Goal: Information Seeking & Learning: Compare options

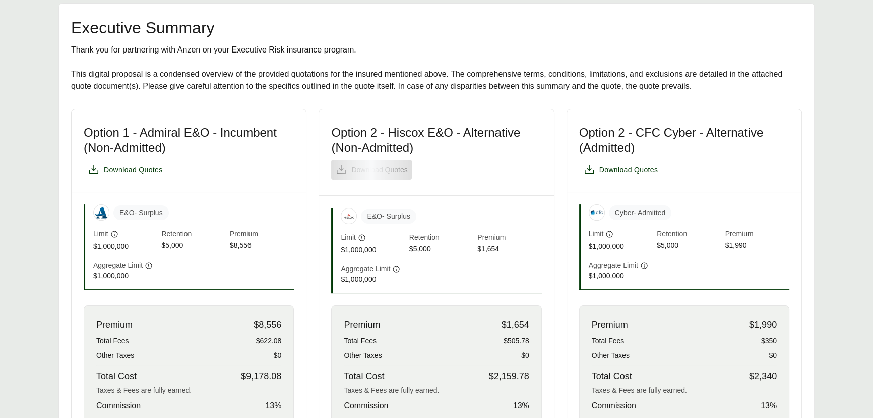
scroll to position [229, 0]
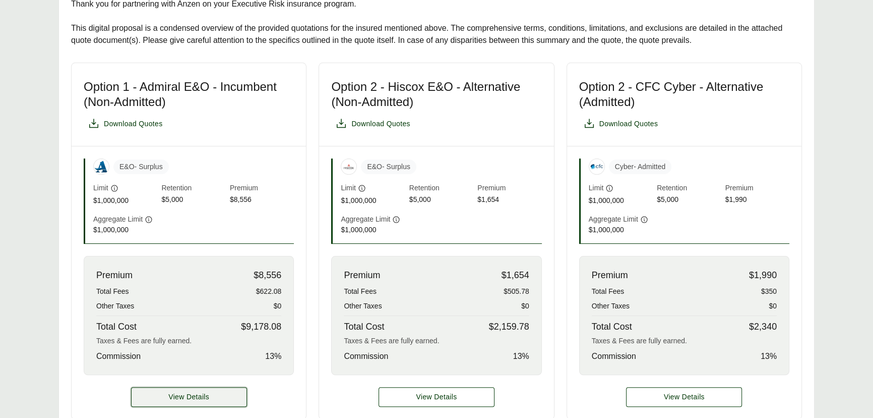
click at [159, 398] on button "View Details" at bounding box center [189, 397] width 116 height 20
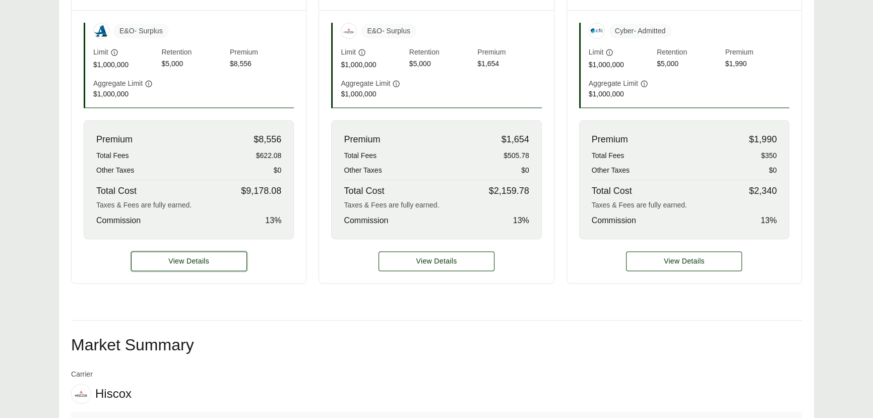
scroll to position [367, 0]
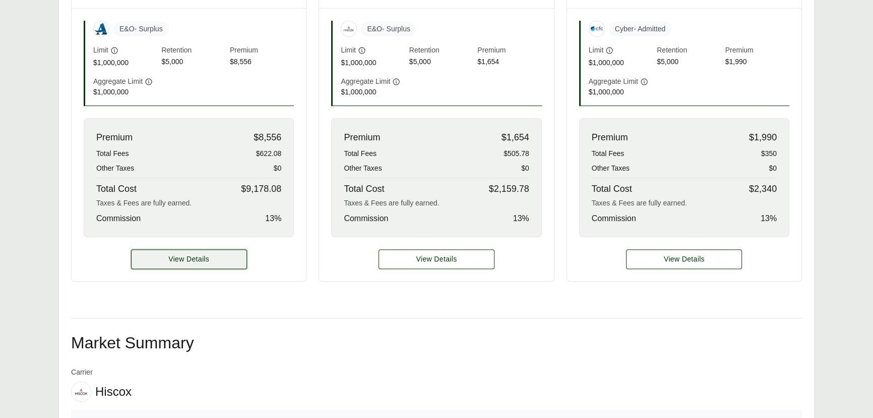
click at [214, 263] on button "View Details" at bounding box center [189, 259] width 116 height 20
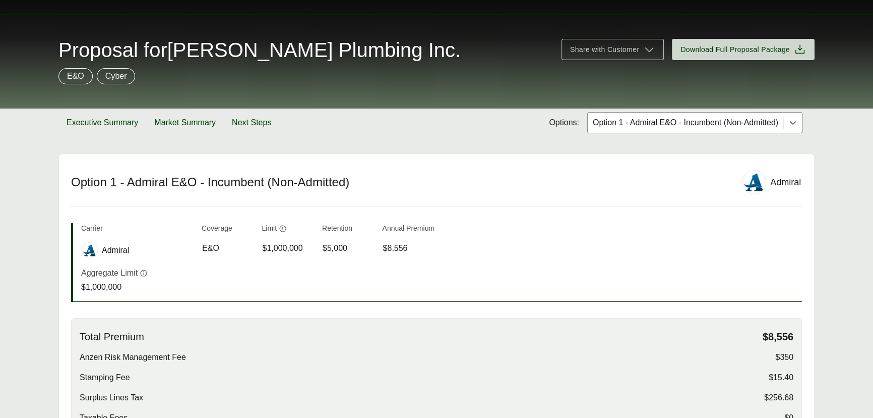
scroll to position [20, 0]
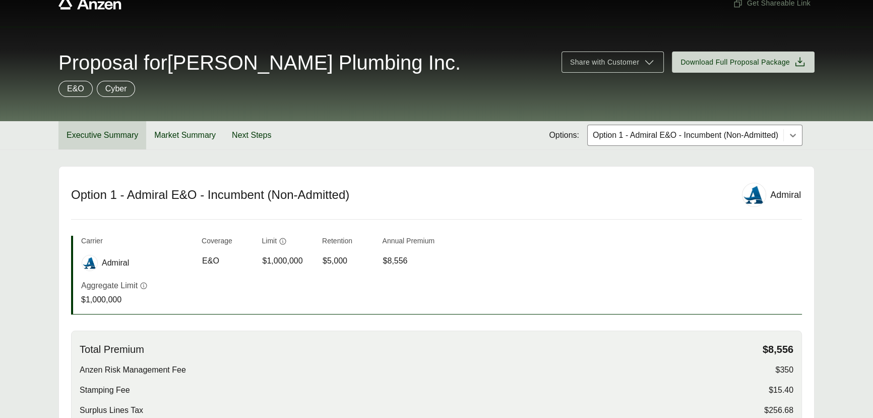
click at [107, 131] on button "Executive Summary" at bounding box center [102, 135] width 88 height 28
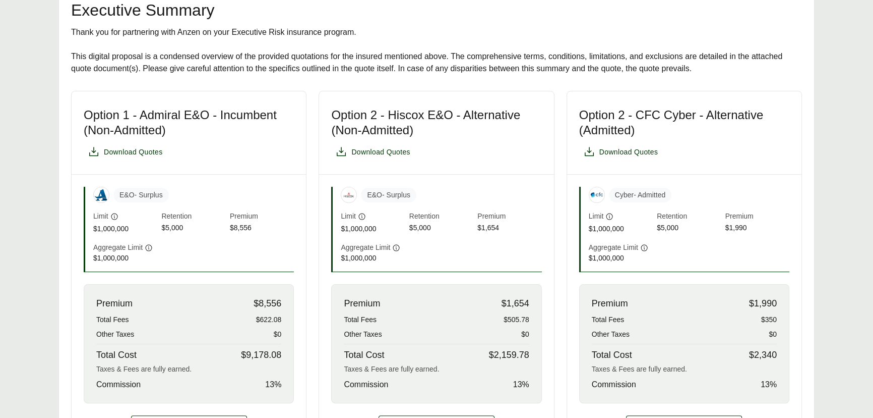
scroll to position [250, 0]
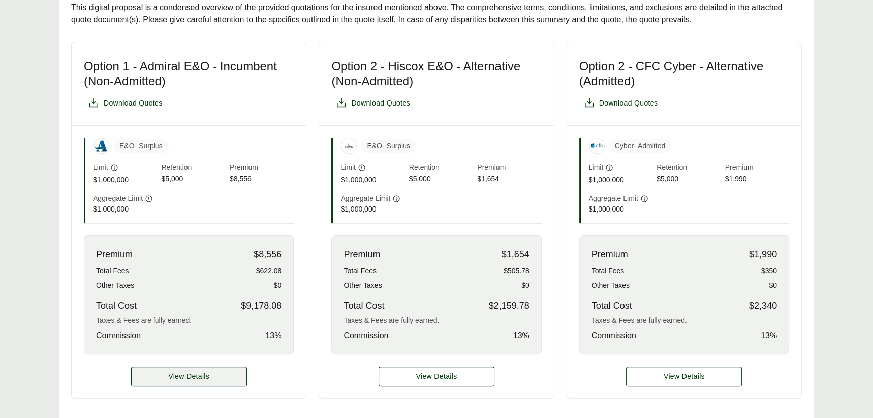
click at [196, 374] on span "View Details" at bounding box center [188, 376] width 41 height 11
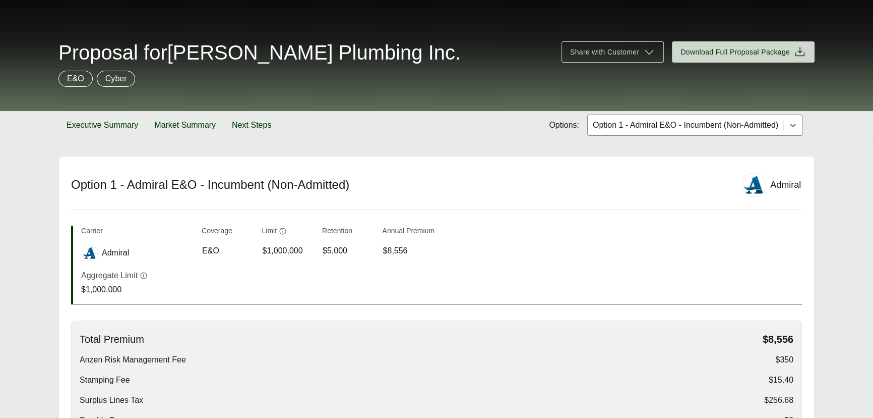
scroll to position [137, 0]
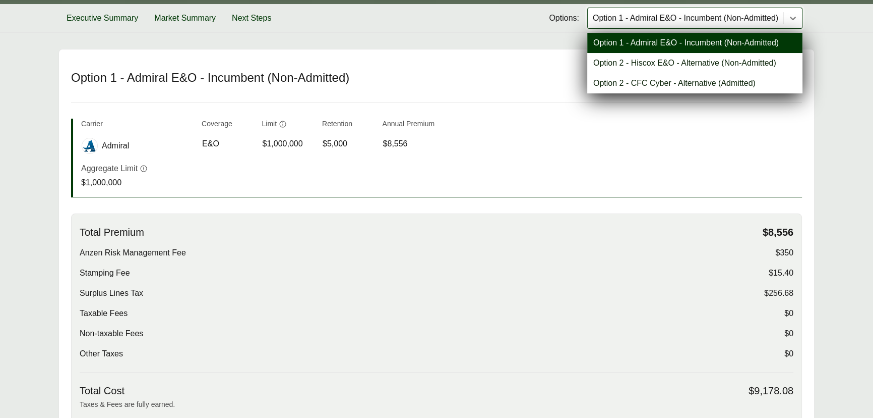
click at [671, 12] on div at bounding box center [686, 18] width 188 height 12
click at [625, 62] on div "Option 2 - Hiscox E&O - Alternative (Non-Admitted)" at bounding box center [694, 63] width 215 height 20
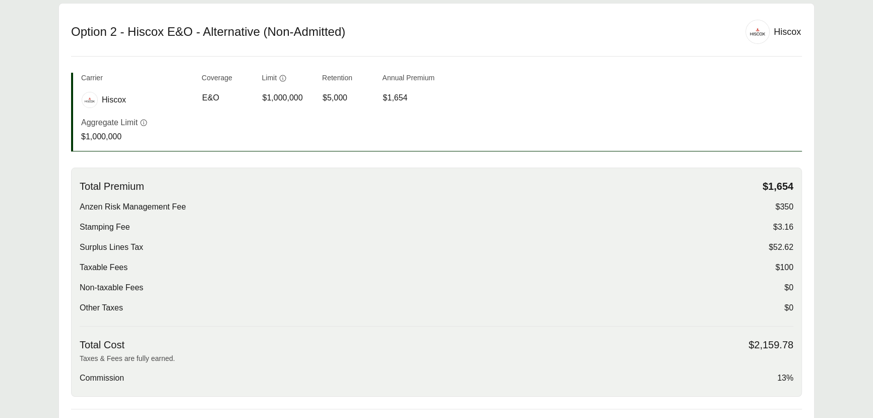
scroll to position [91, 0]
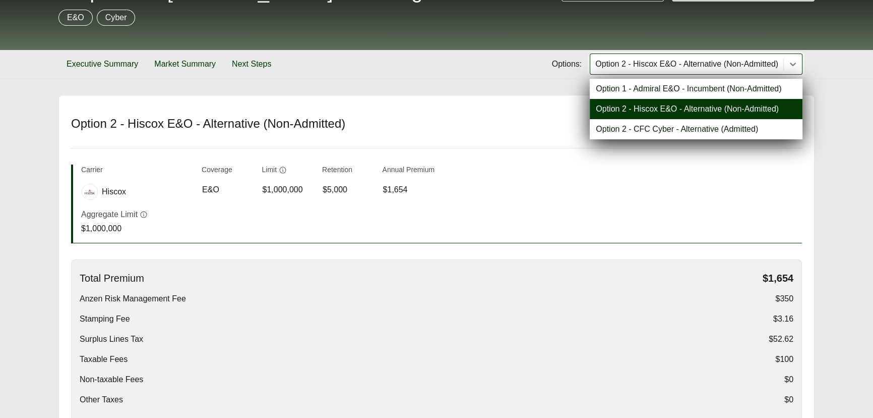
drag, startPoint x: 626, startPoint y: 63, endPoint x: 616, endPoint y: 105, distance: 42.9
click at [626, 64] on div at bounding box center [687, 64] width 185 height 12
click at [611, 139] on header "Option 2 - Hiscox E&O - Alternative (Non-Admitted) Hiscox" at bounding box center [436, 129] width 731 height 37
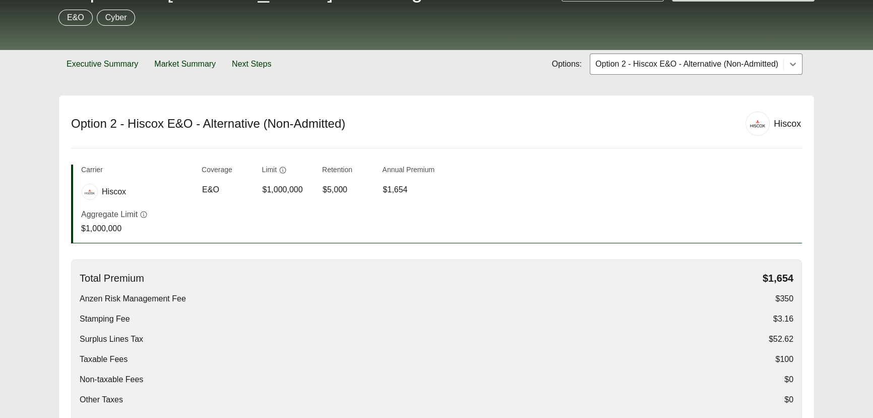
drag, startPoint x: 625, startPoint y: 66, endPoint x: 625, endPoint y: 76, distance: 10.6
click at [625, 66] on div at bounding box center [687, 64] width 185 height 12
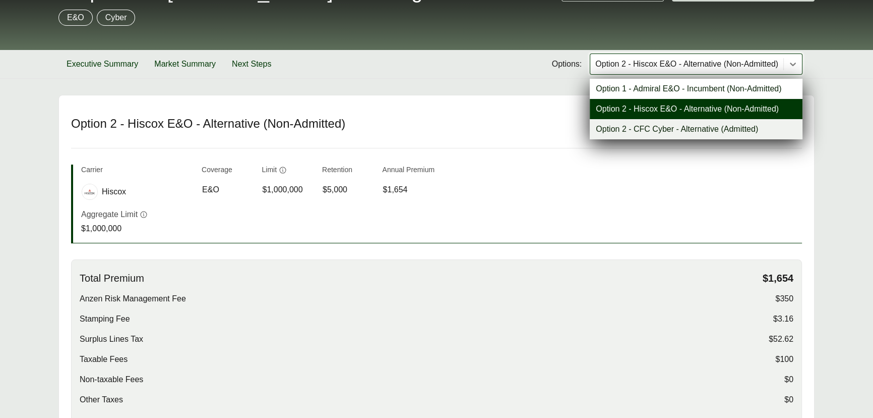
click at [610, 122] on div "Option 2 - CFC Cyber - Alternative (Admitted)" at bounding box center [696, 129] width 213 height 20
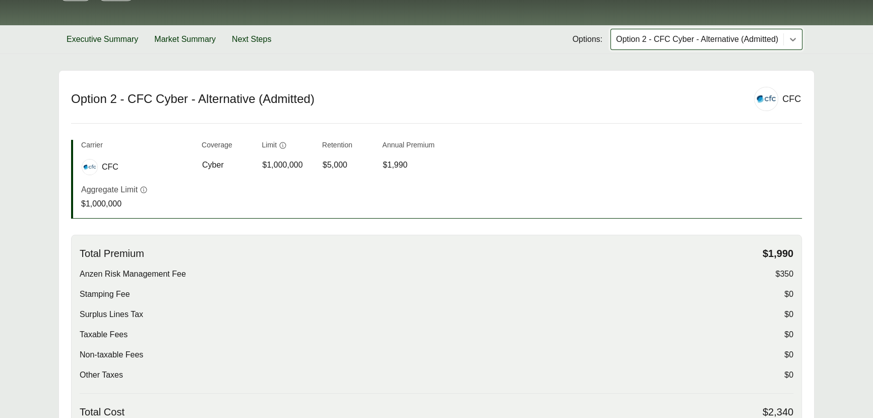
scroll to position [137, 0]
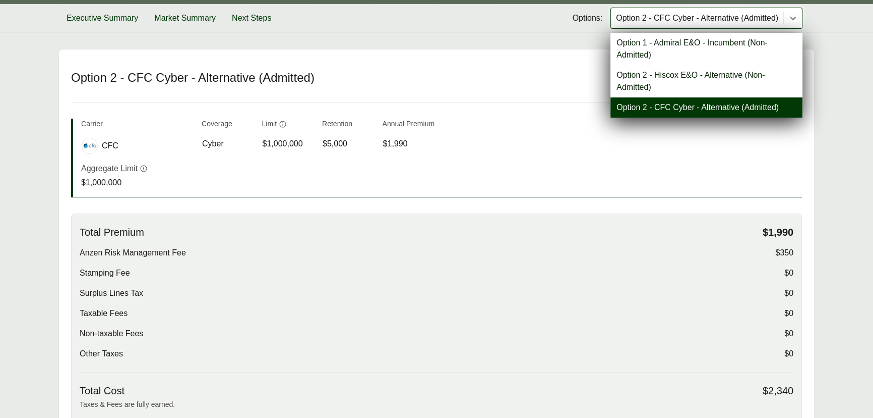
click at [656, 12] on div at bounding box center [697, 18] width 164 height 12
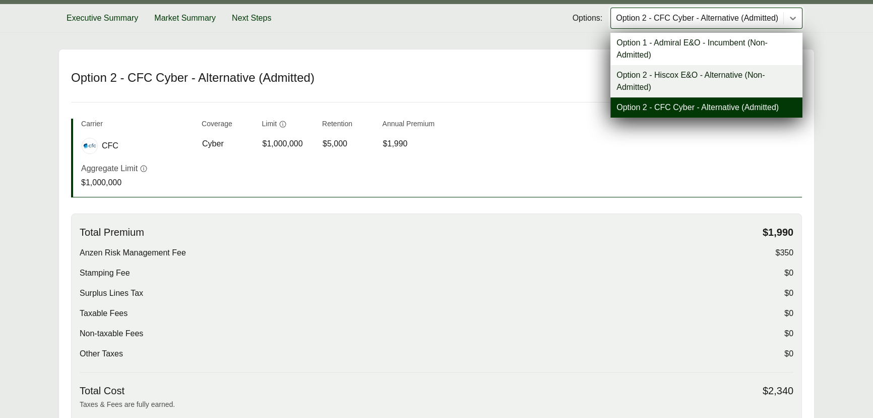
click at [633, 75] on div "Option 2 - Hiscox E&O - Alternative (Non-Admitted)" at bounding box center [707, 81] width 192 height 32
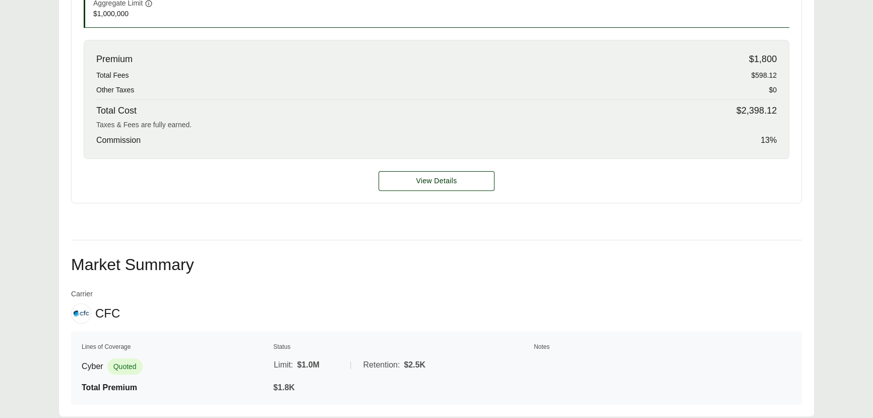
scroll to position [412, 0]
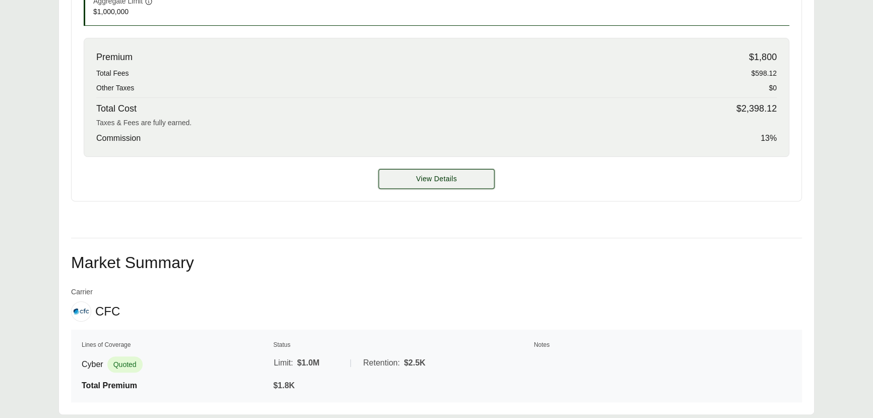
click at [466, 177] on button "View Details" at bounding box center [437, 179] width 116 height 20
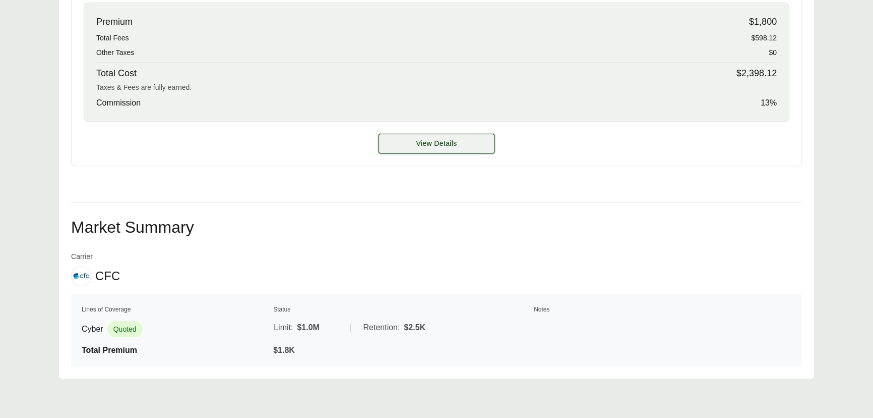
click at [436, 134] on button "View Details" at bounding box center [437, 144] width 116 height 20
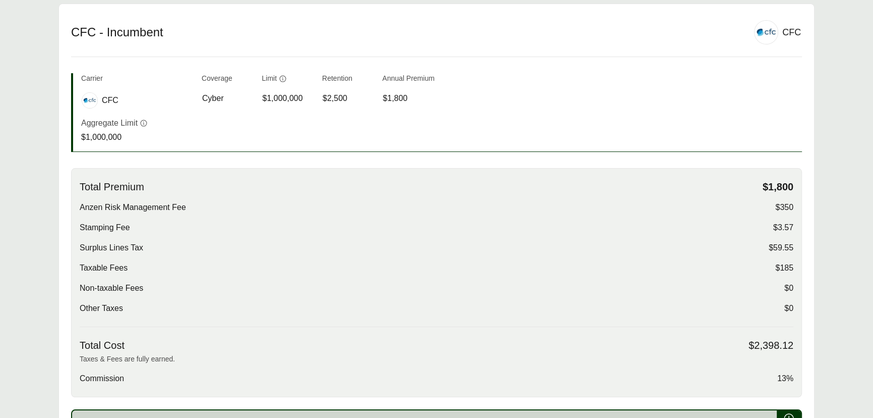
scroll to position [183, 0]
